Goal: Transaction & Acquisition: Purchase product/service

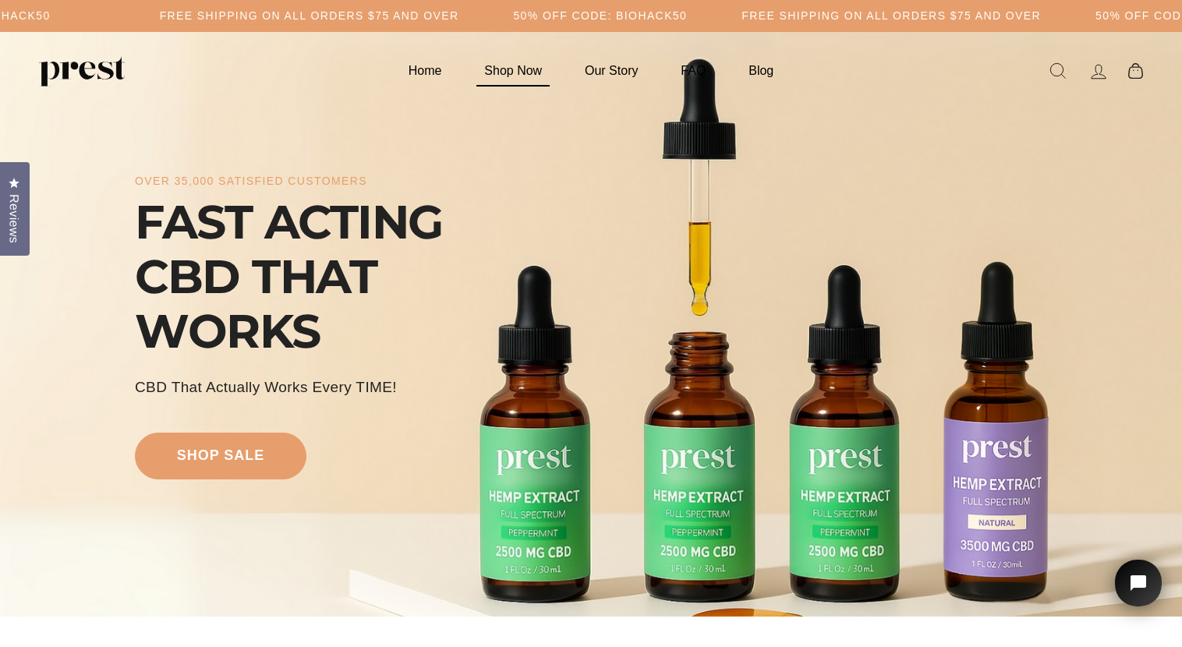
click at [514, 76] on link "Shop Now" at bounding box center [513, 70] width 97 height 30
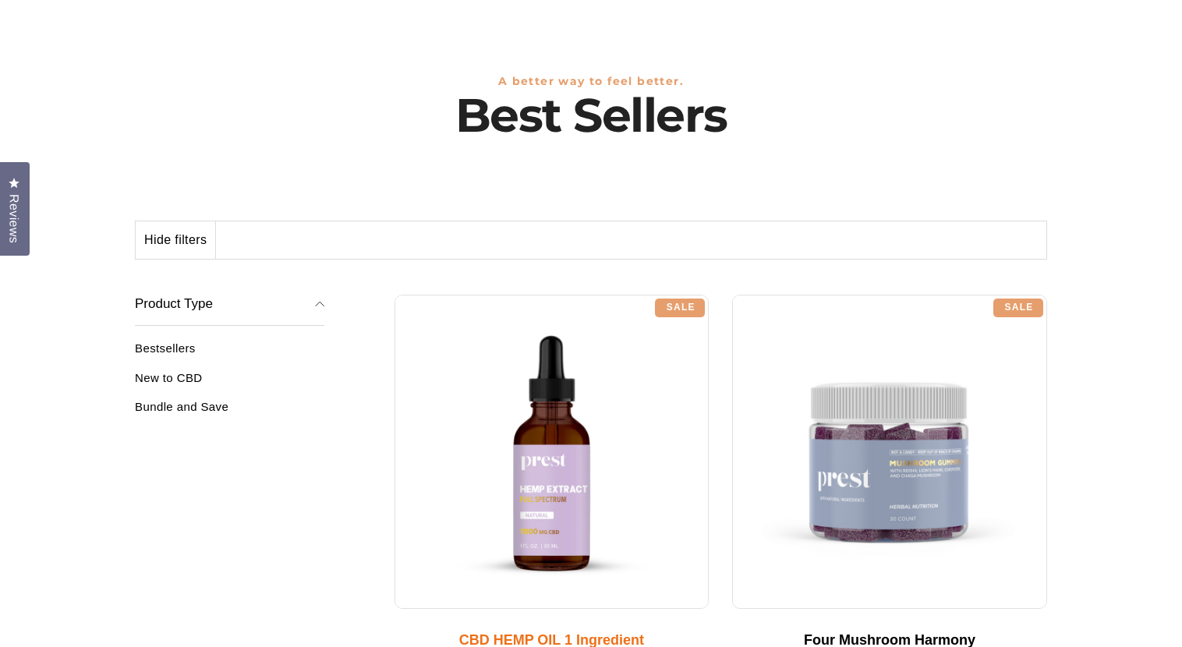
scroll to position [116, 0]
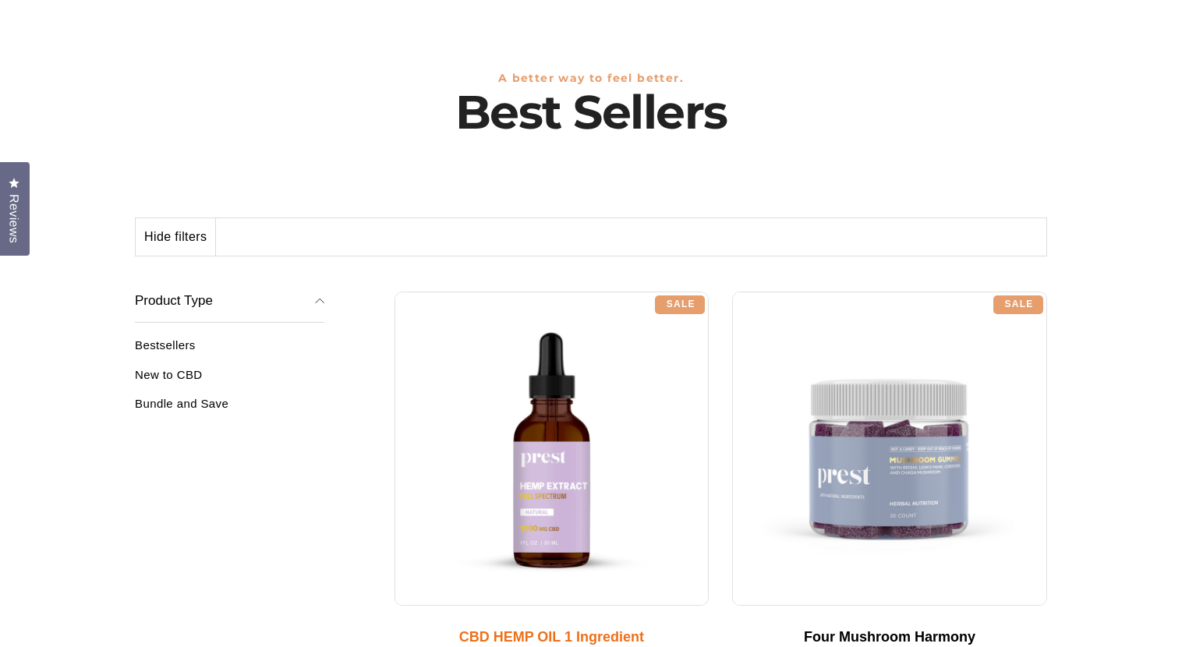
click at [528, 451] on div at bounding box center [551, 449] width 315 height 315
